Goal: Task Accomplishment & Management: Manage account settings

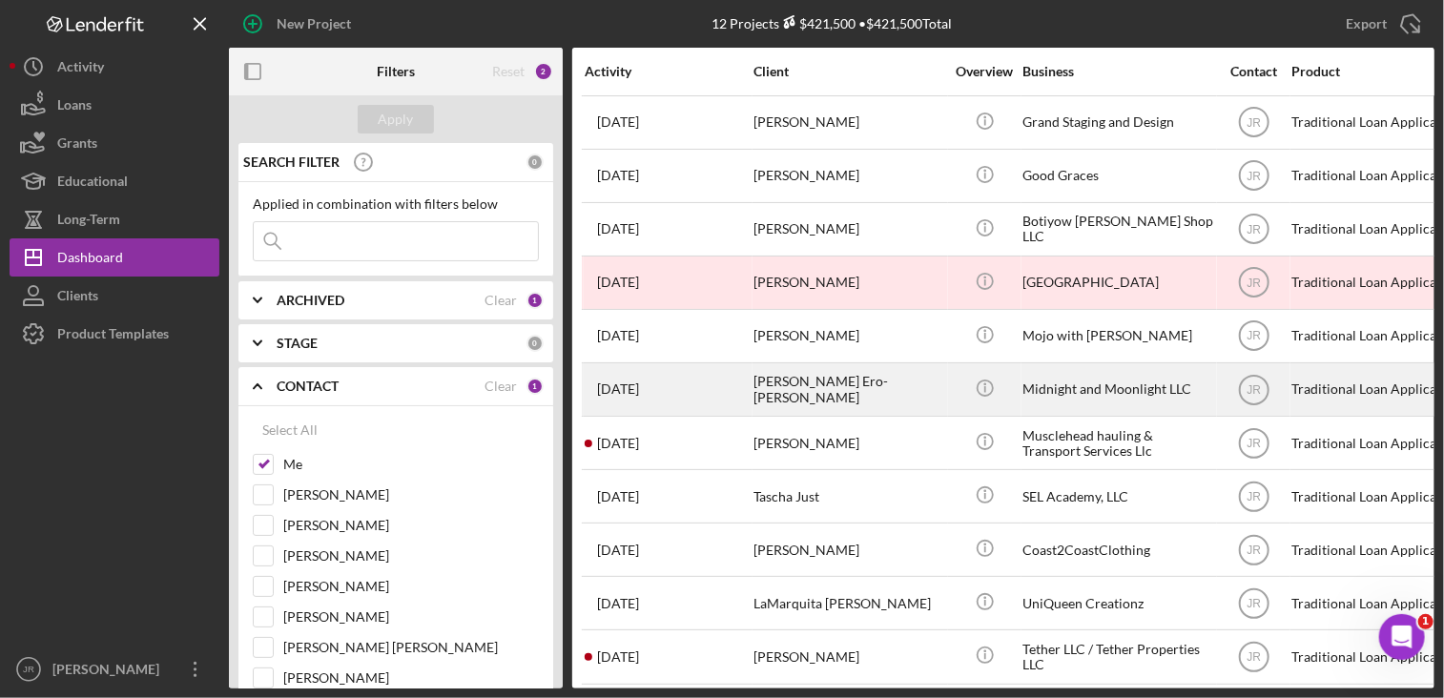
scroll to position [72, 0]
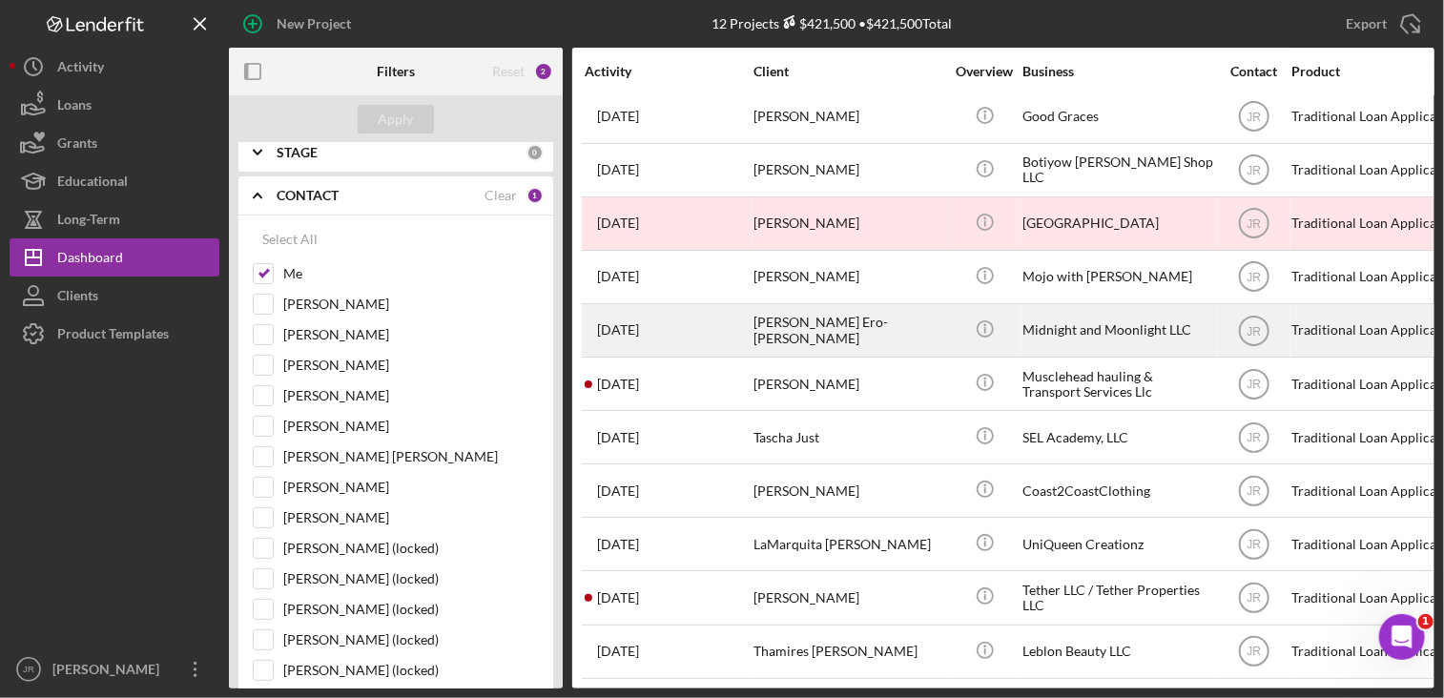
click at [854, 330] on div "[PERSON_NAME] Ero-[PERSON_NAME]" at bounding box center [848, 330] width 191 height 51
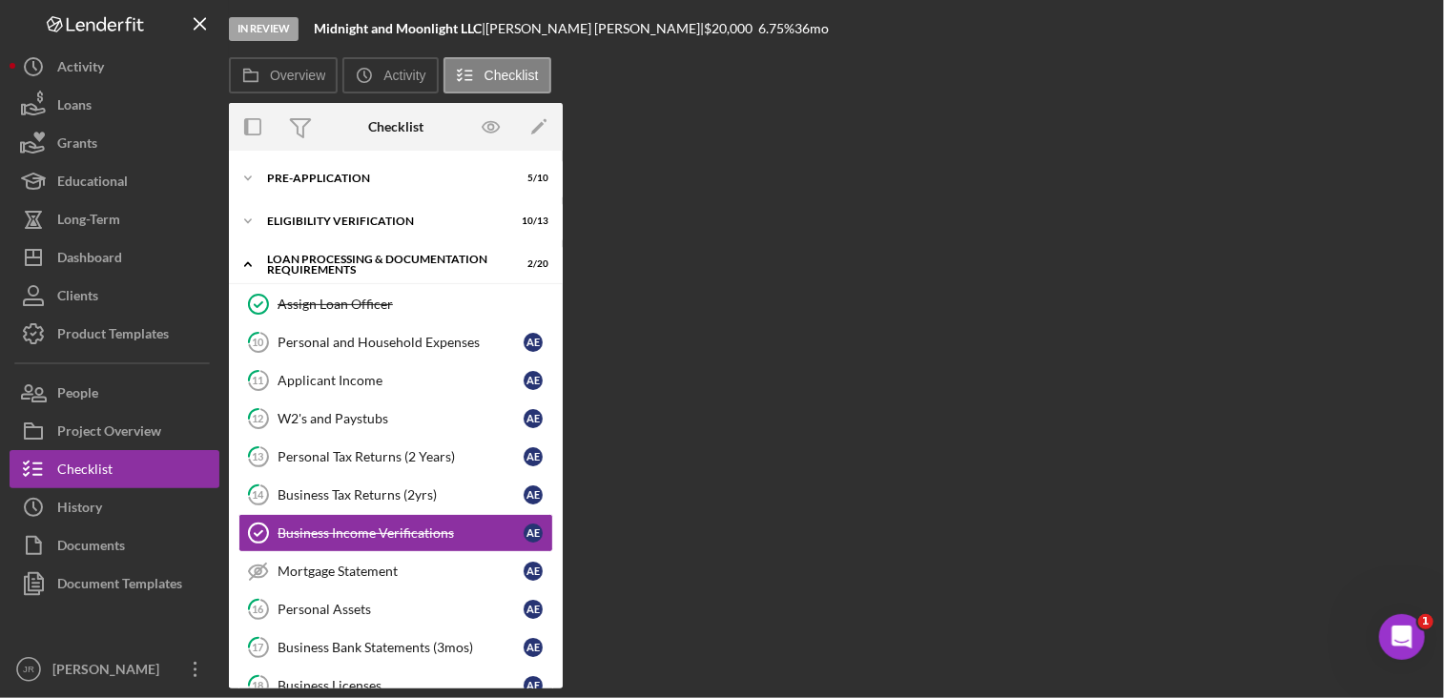
scroll to position [111, 0]
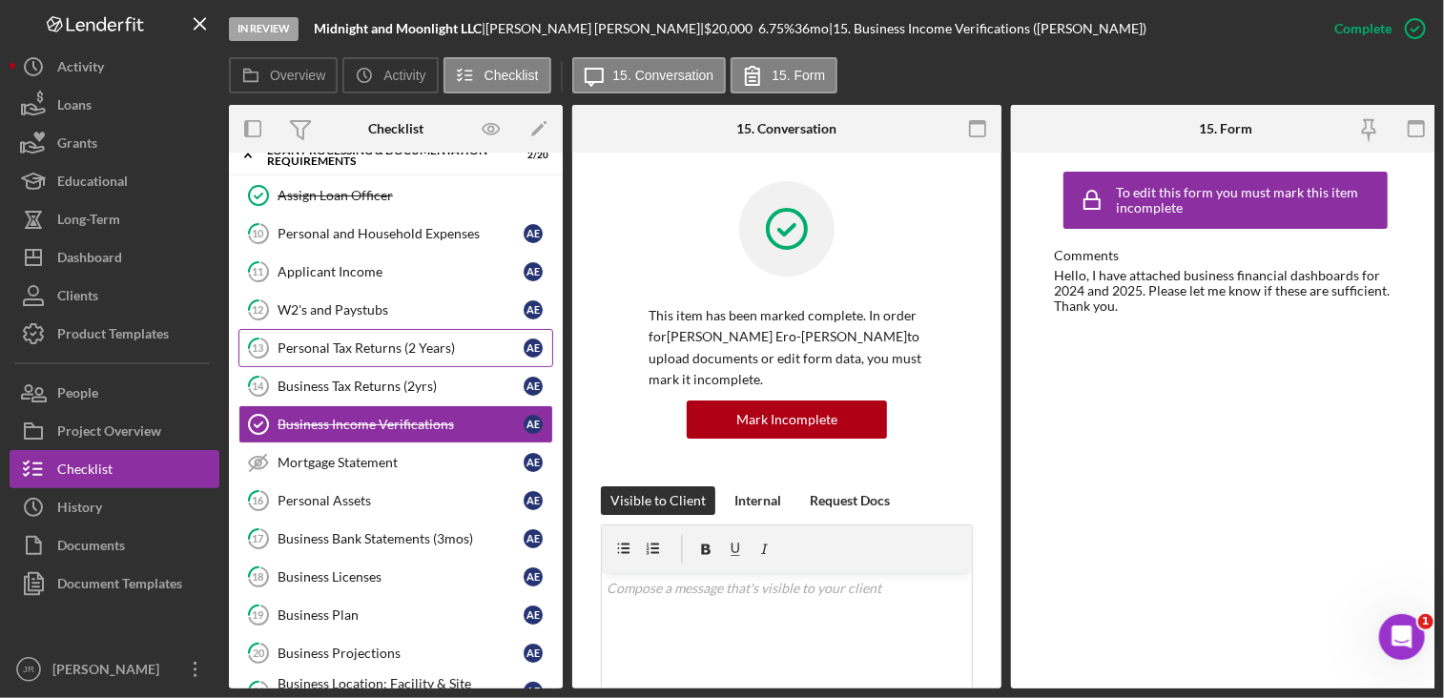
click at [326, 340] on div "Personal Tax Returns (2 Years)" at bounding box center [401, 347] width 246 height 15
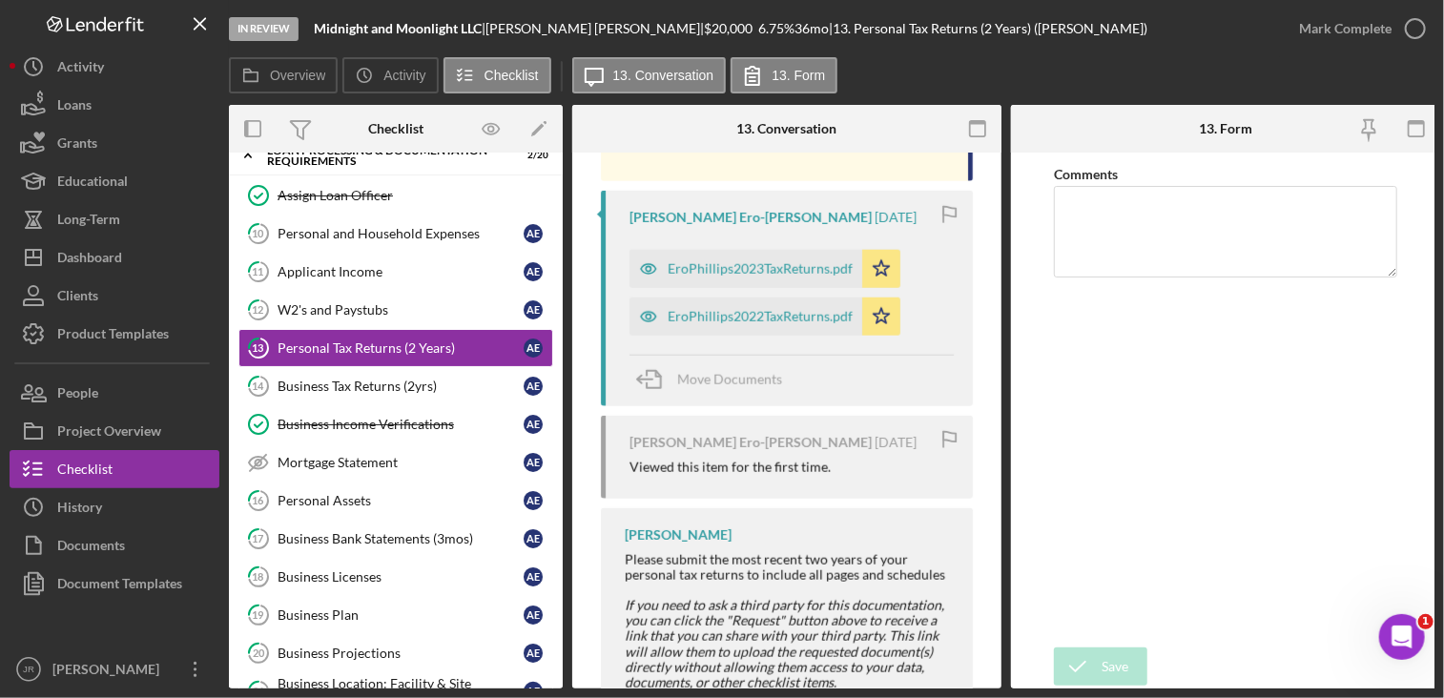
scroll to position [816, 0]
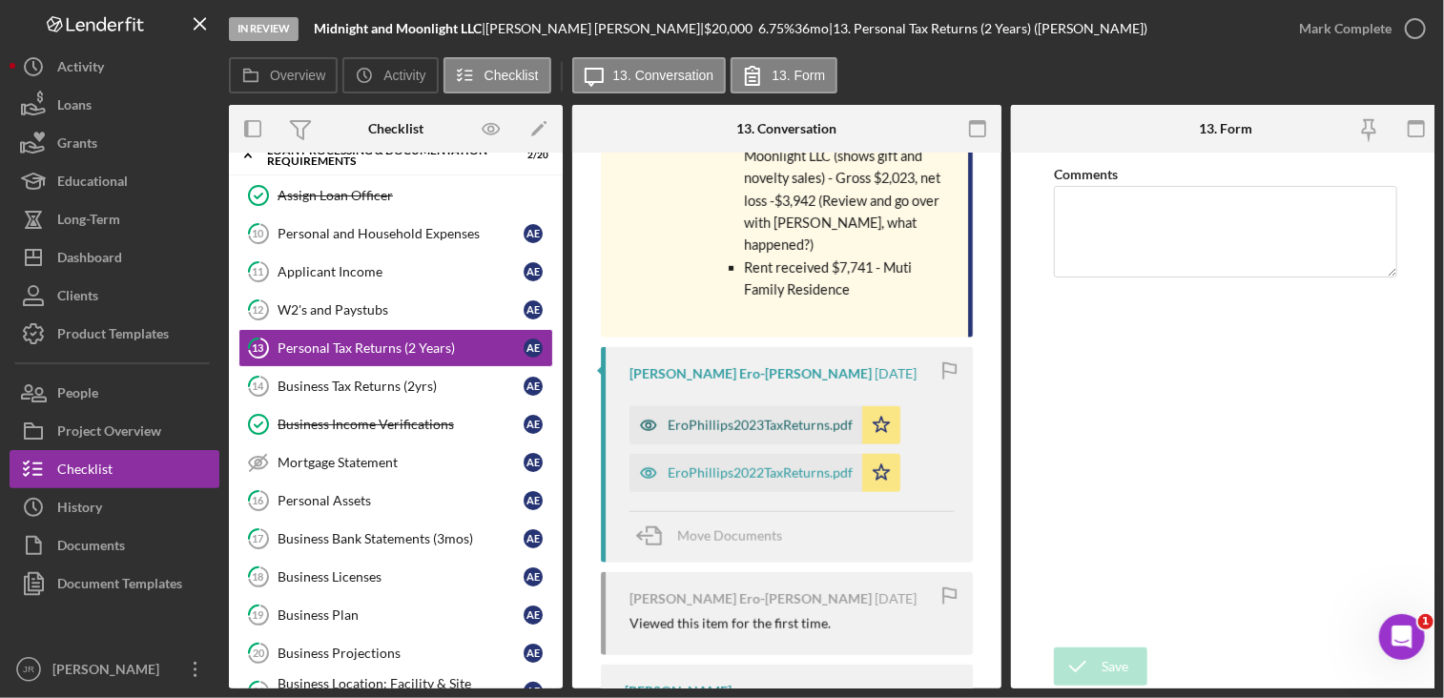
click at [799, 418] on div "EroPhillips2023TaxReturns.pdf" at bounding box center [760, 425] width 185 height 15
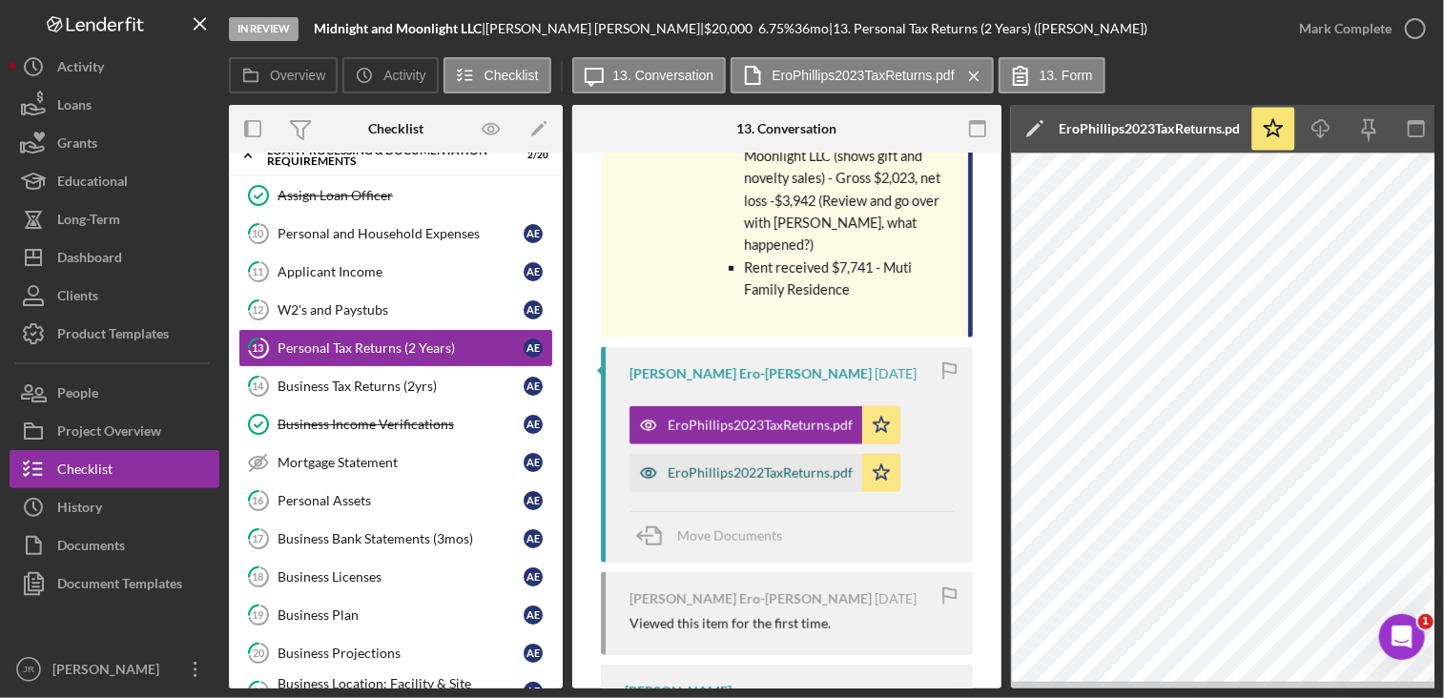
click at [734, 465] on div "EroPhillips2022TaxReturns.pdf" at bounding box center [760, 472] width 185 height 15
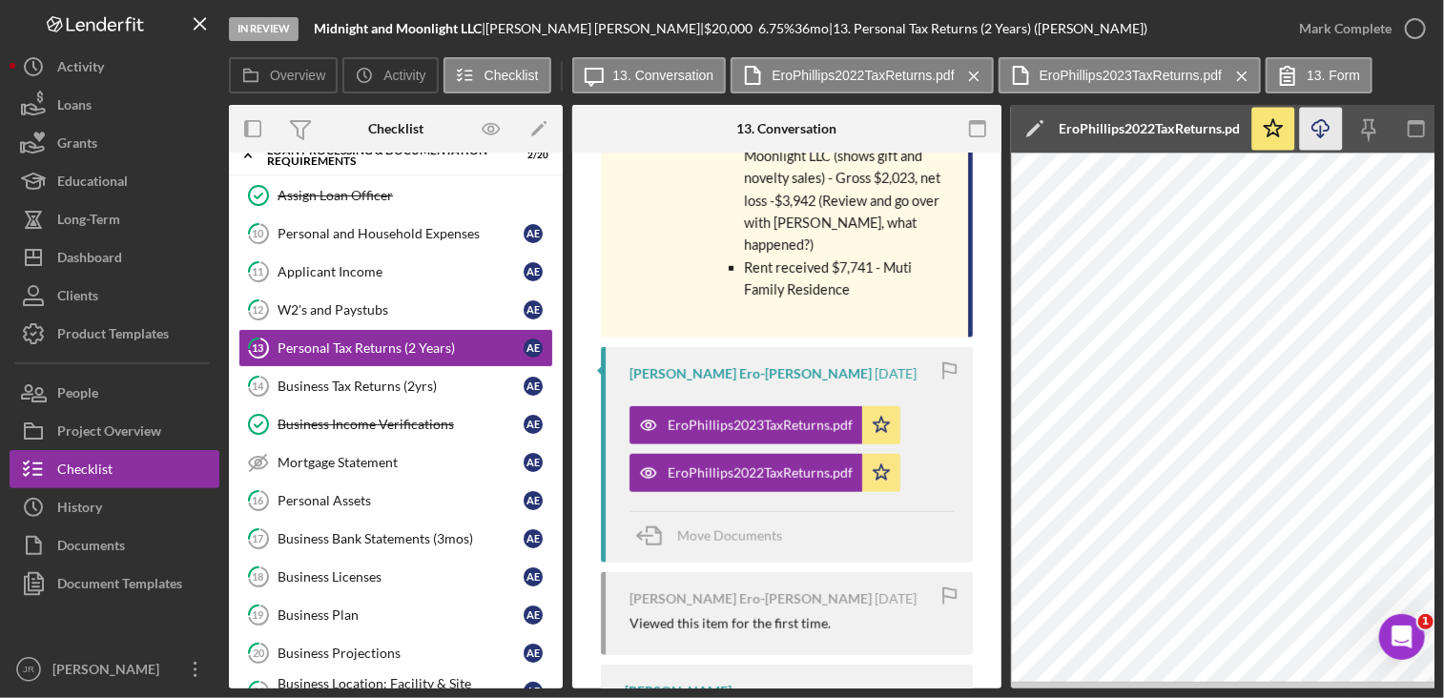
click at [1317, 131] on icon "button" at bounding box center [1320, 125] width 16 height 10
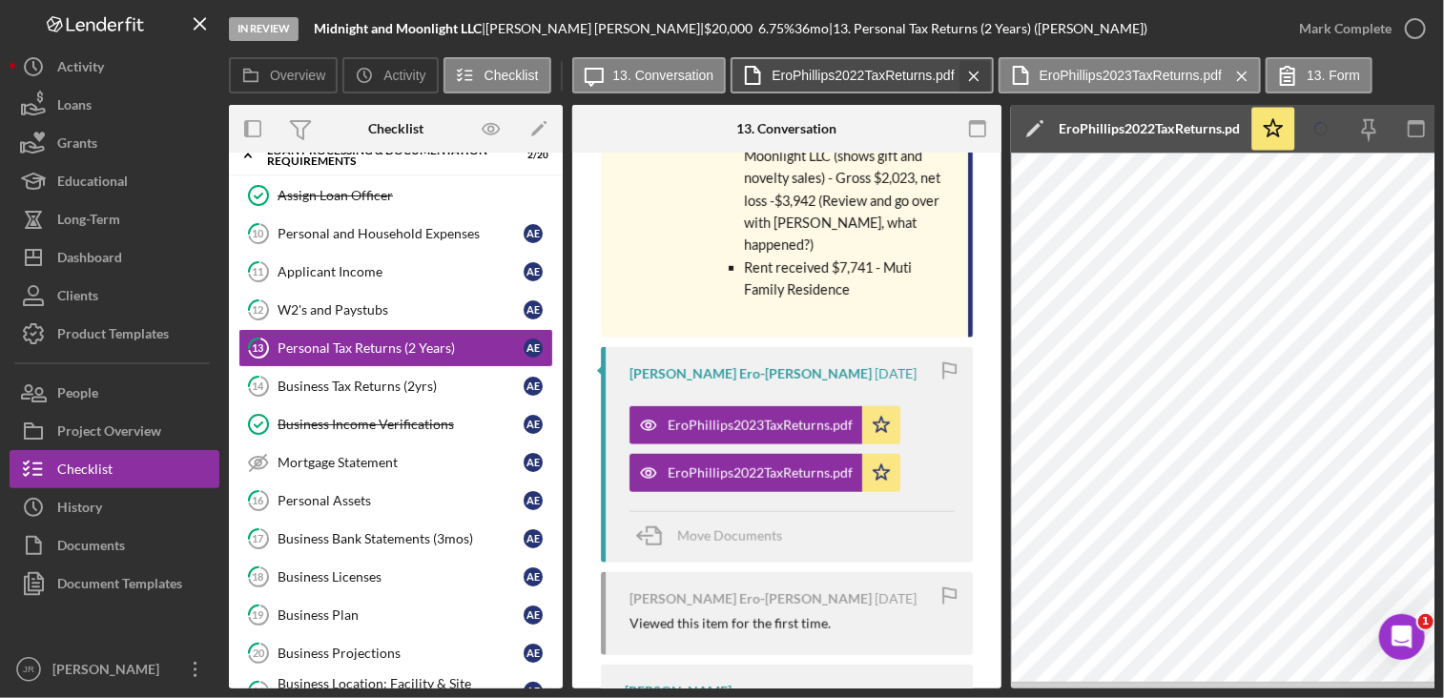
click at [970, 72] on icon "Icon/Menu Close" at bounding box center [974, 76] width 33 height 48
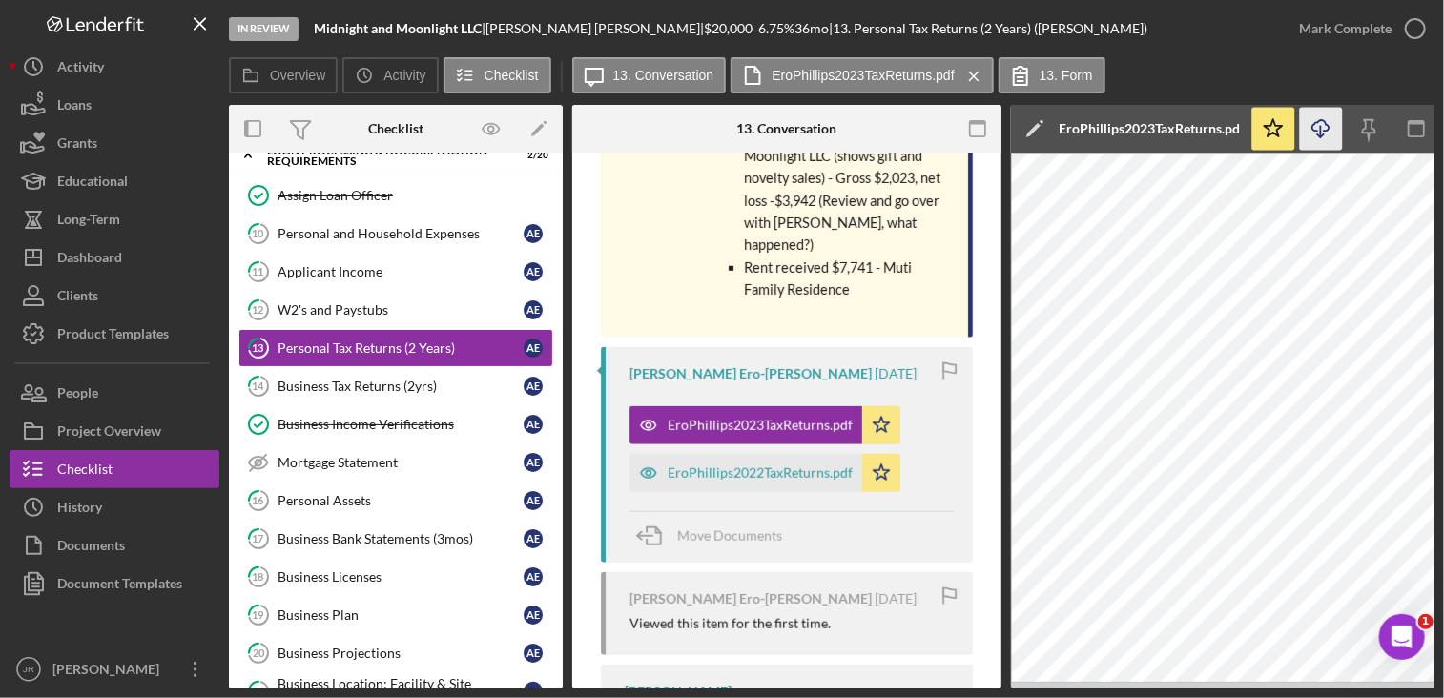
click at [1322, 134] on icon "Icon/Download" at bounding box center [1321, 129] width 43 height 43
click at [369, 286] on link "11 Applicant Income A E" at bounding box center [395, 272] width 315 height 38
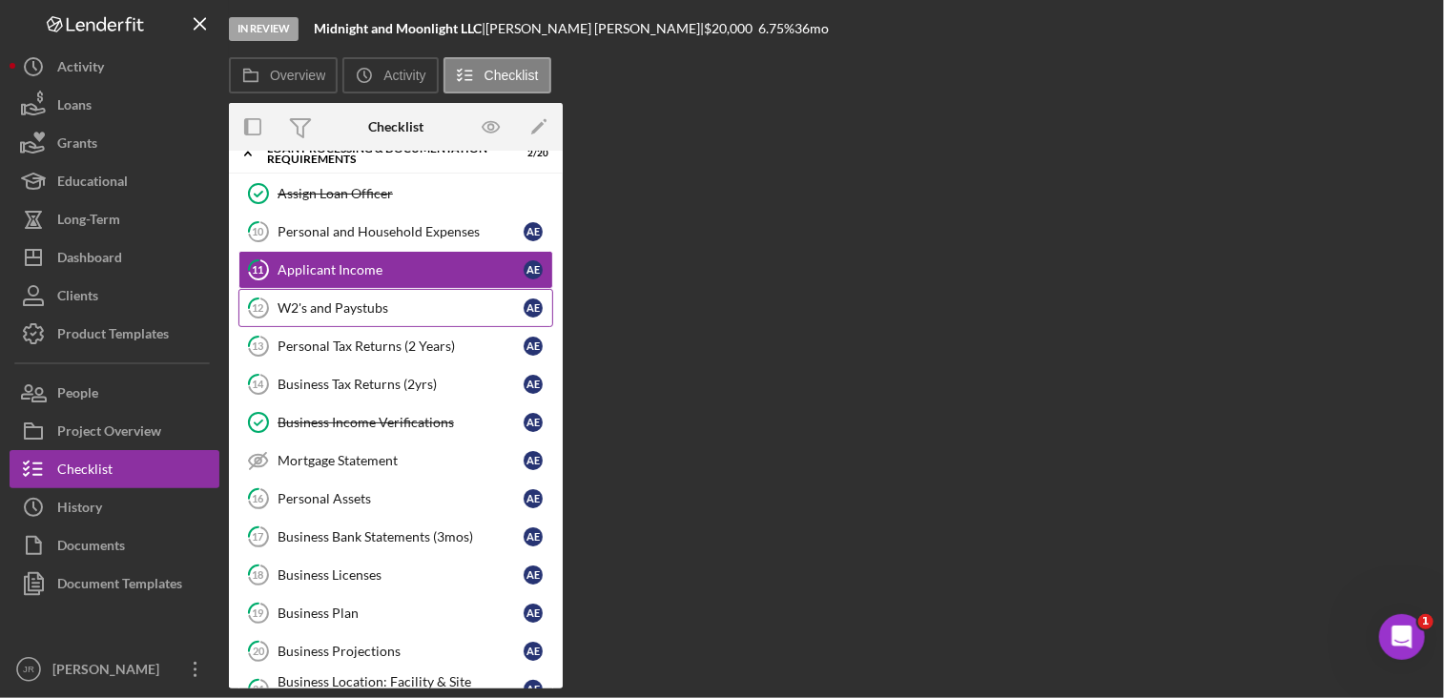
click at [355, 316] on link "12 W2's and Paystubs A E" at bounding box center [395, 308] width 315 height 38
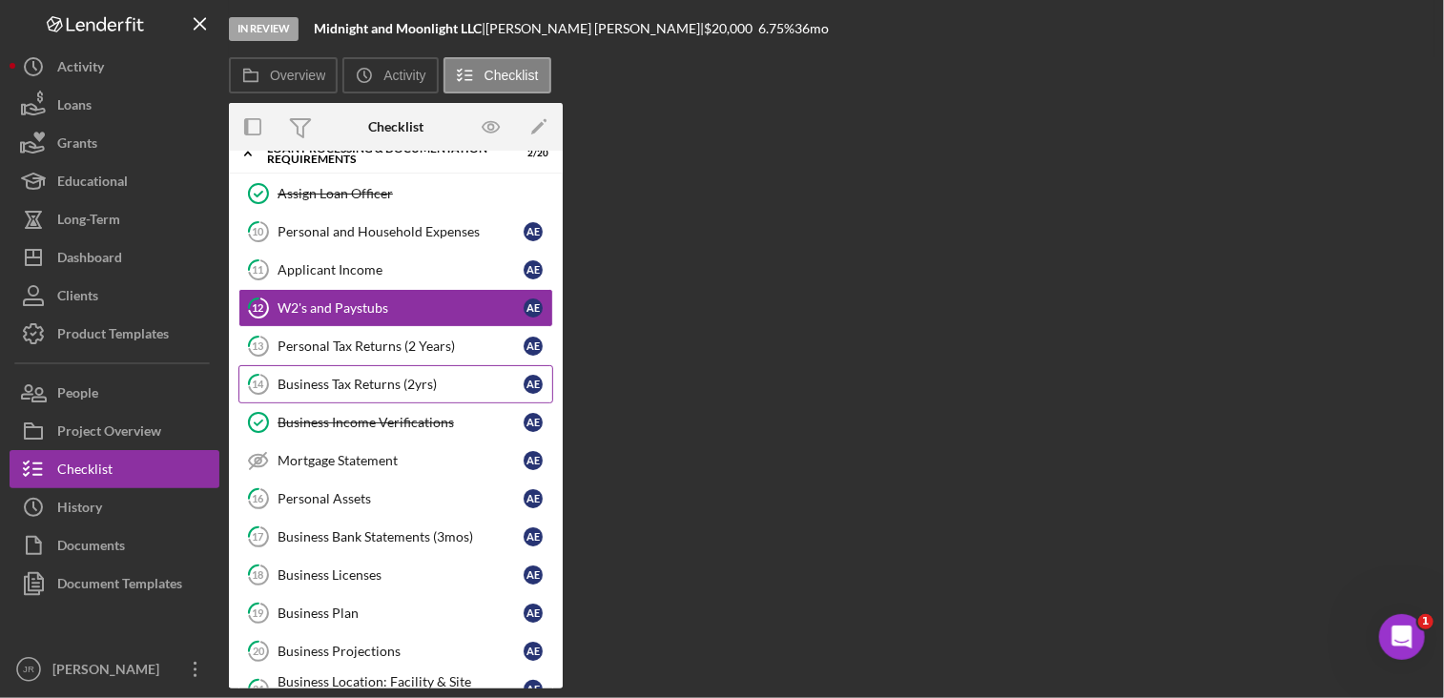
click at [343, 365] on link "14 Business Tax Returns (2yrs) A E" at bounding box center [395, 384] width 315 height 38
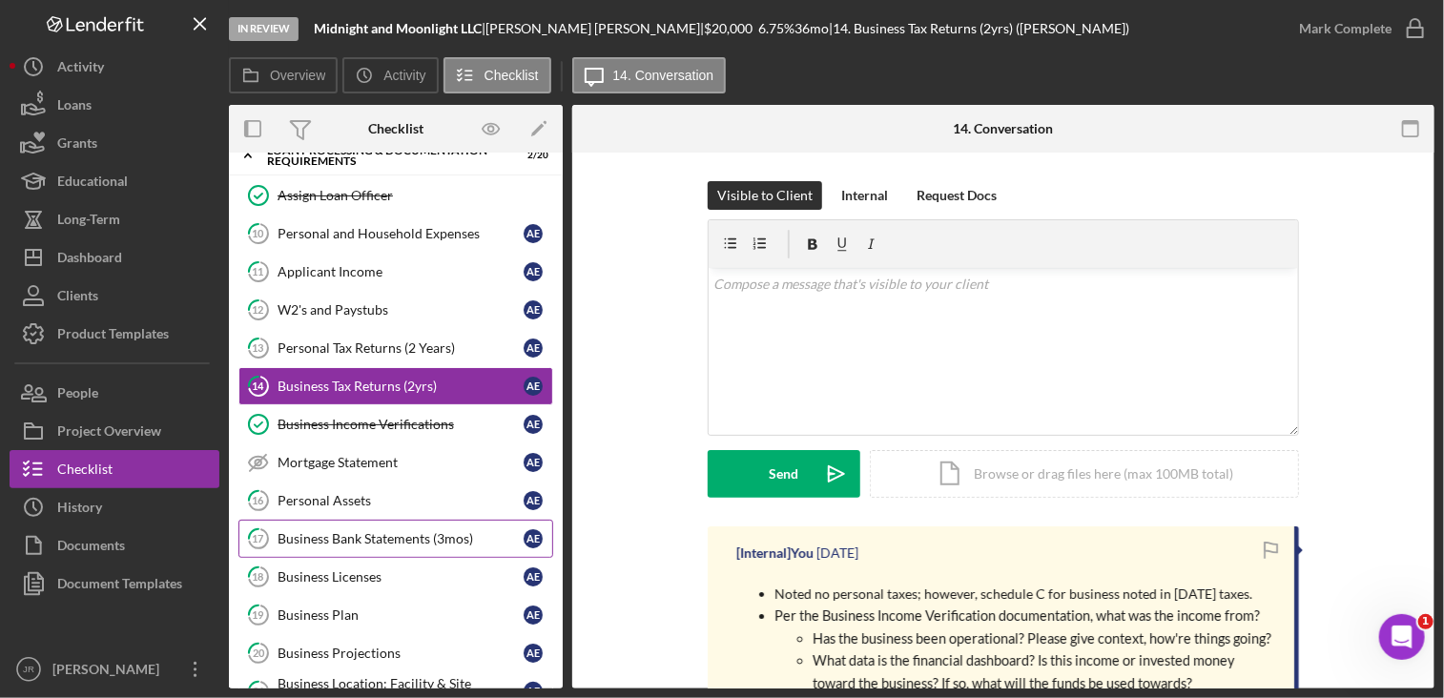
click at [374, 537] on div "Business Bank Statements (3mos)" at bounding box center [401, 538] width 246 height 15
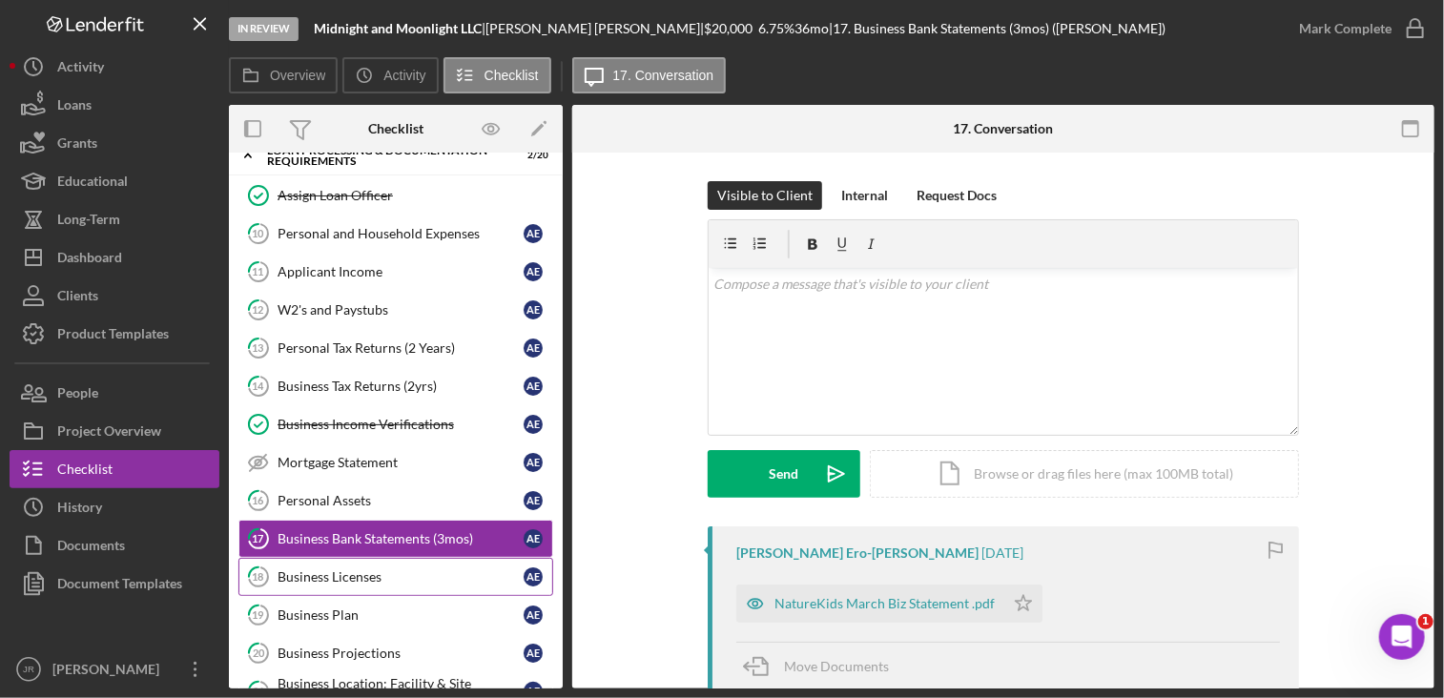
click at [390, 573] on div "Business Licenses" at bounding box center [401, 576] width 246 height 15
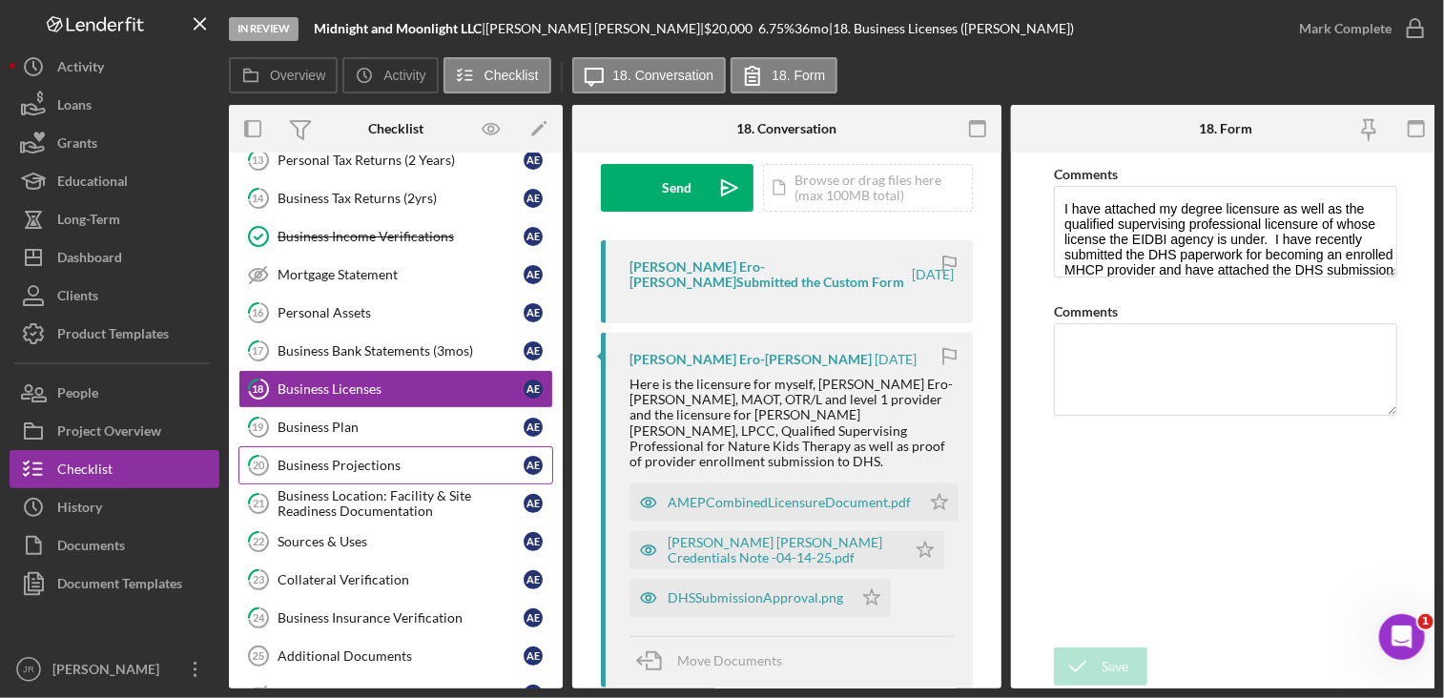
scroll to position [301, 0]
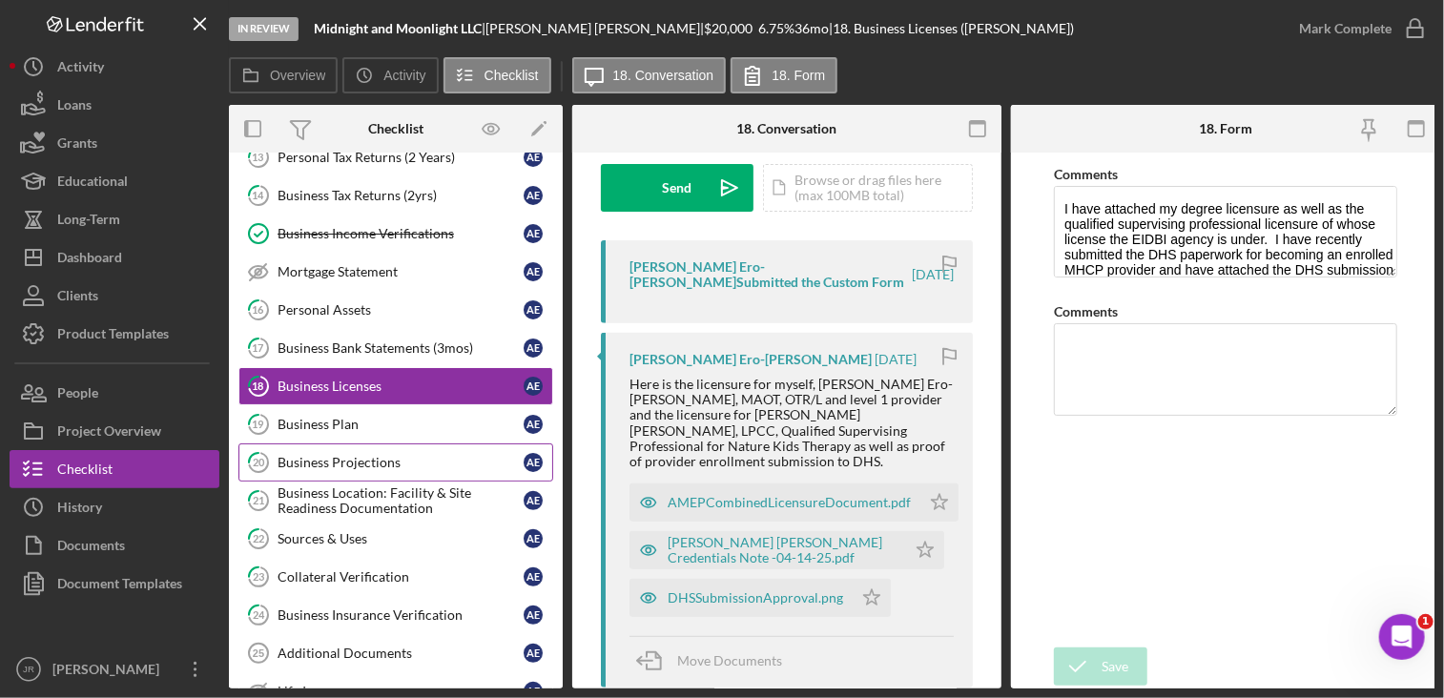
click at [362, 460] on div "Business Projections" at bounding box center [401, 462] width 246 height 15
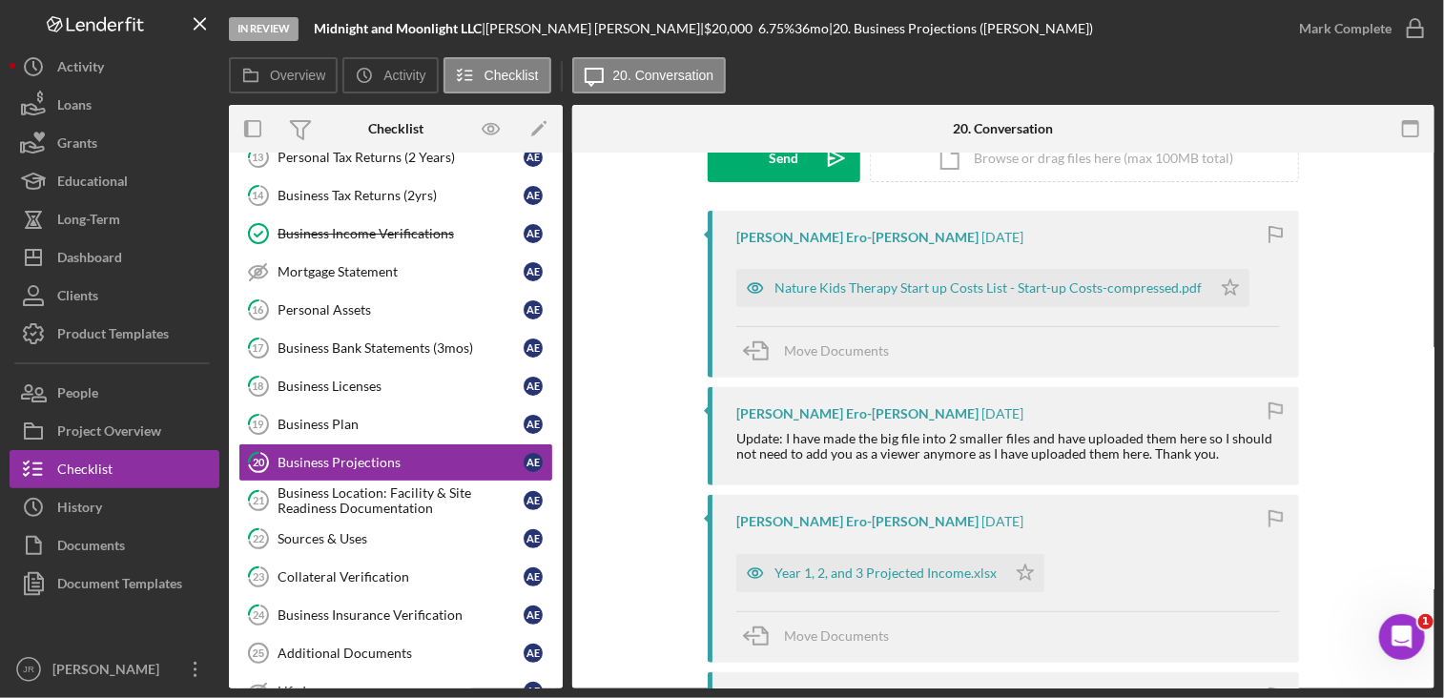
scroll to position [286, 0]
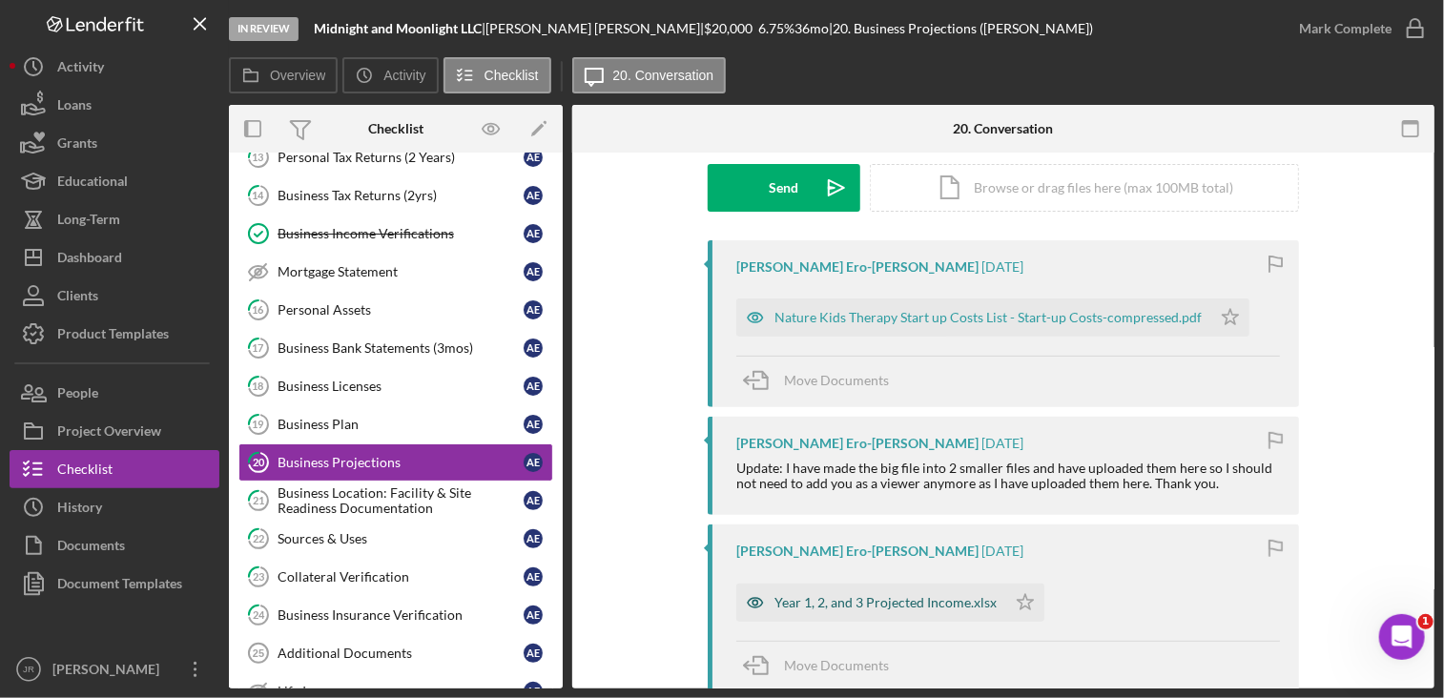
click at [891, 613] on div "Year 1, 2, and 3 Projected Income.xlsx" at bounding box center [871, 603] width 270 height 38
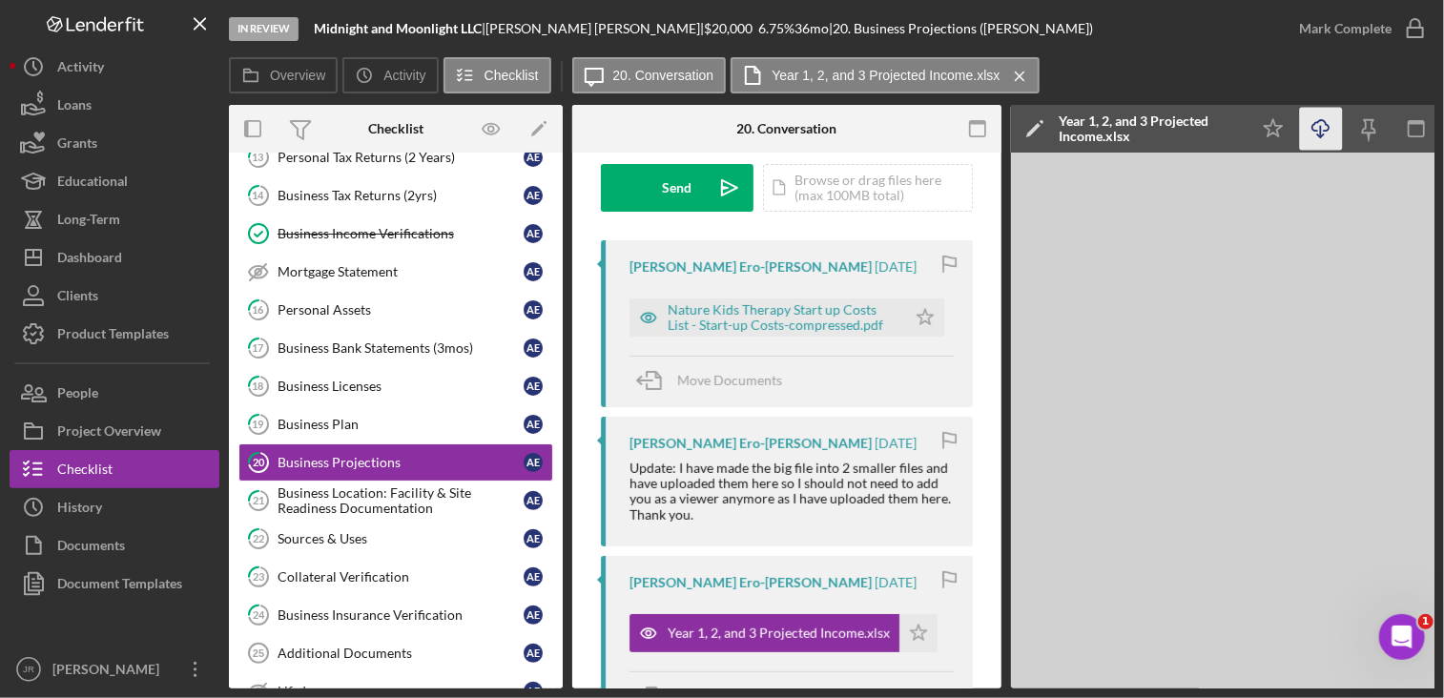
click at [1328, 121] on icon "Icon/Download" at bounding box center [1321, 129] width 43 height 43
click at [799, 327] on div "Nature Kids Therapy Start up Costs List - Start-up Costs-compressed.pdf" at bounding box center [782, 317] width 229 height 31
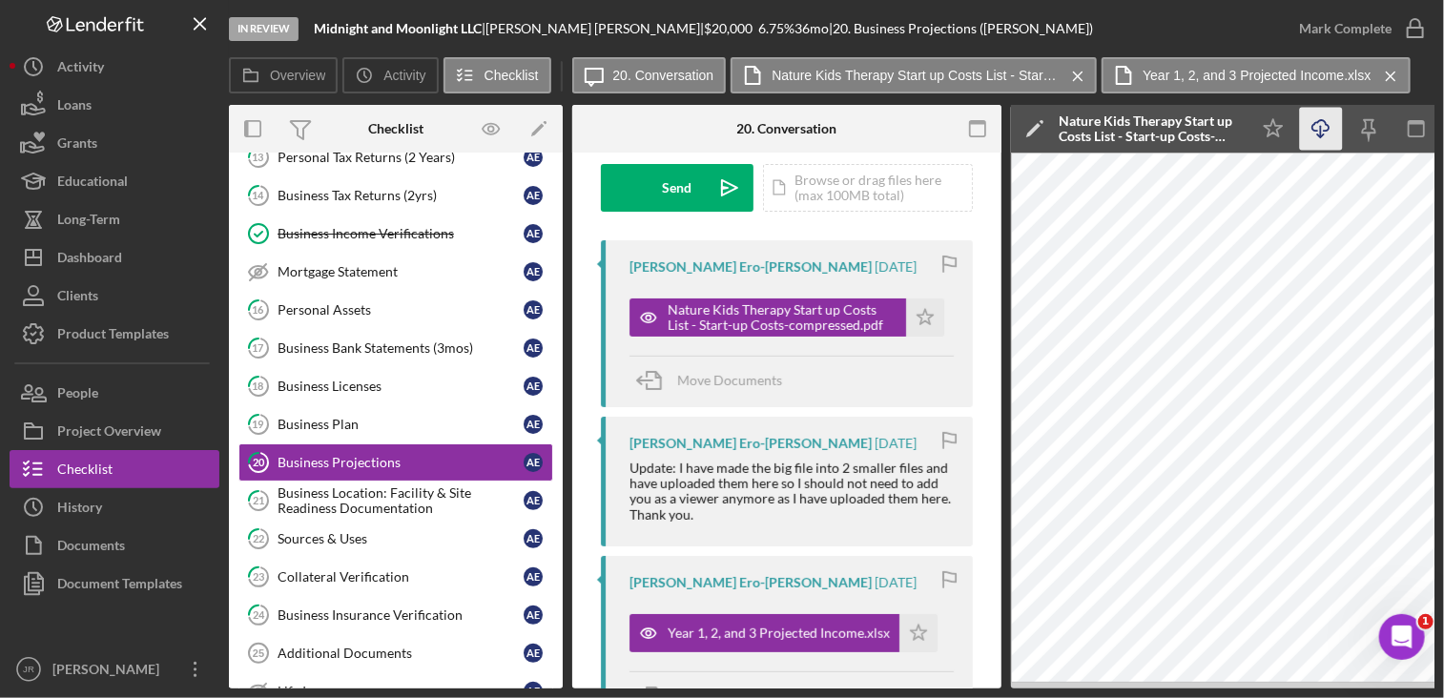
click at [1325, 130] on icon "Icon/Download" at bounding box center [1321, 129] width 43 height 43
